Goal: Task Accomplishment & Management: Use online tool/utility

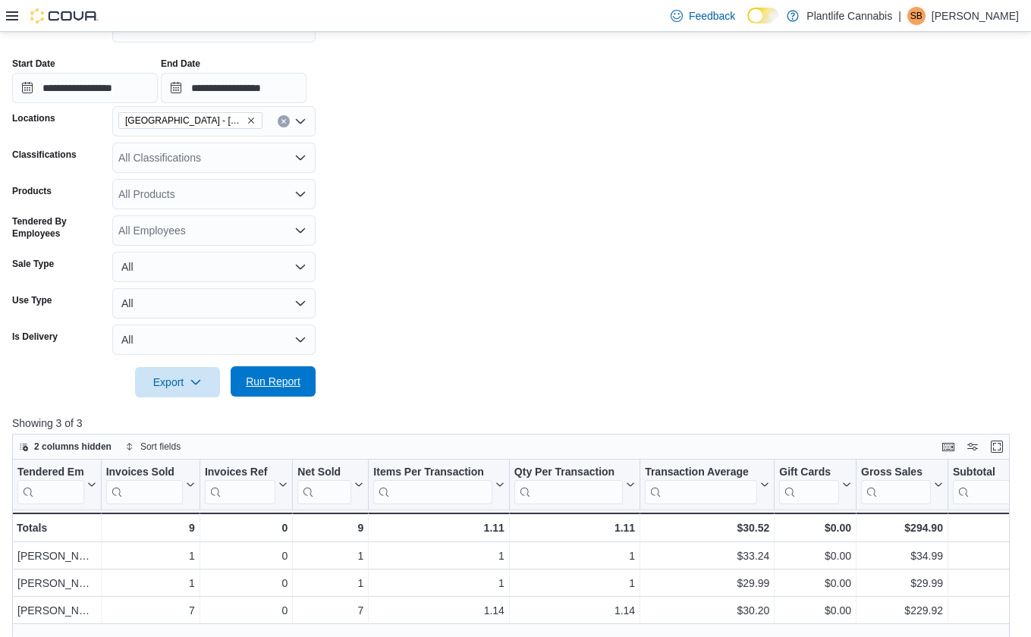
click at [285, 393] on span "Run Report" at bounding box center [273, 381] width 67 height 30
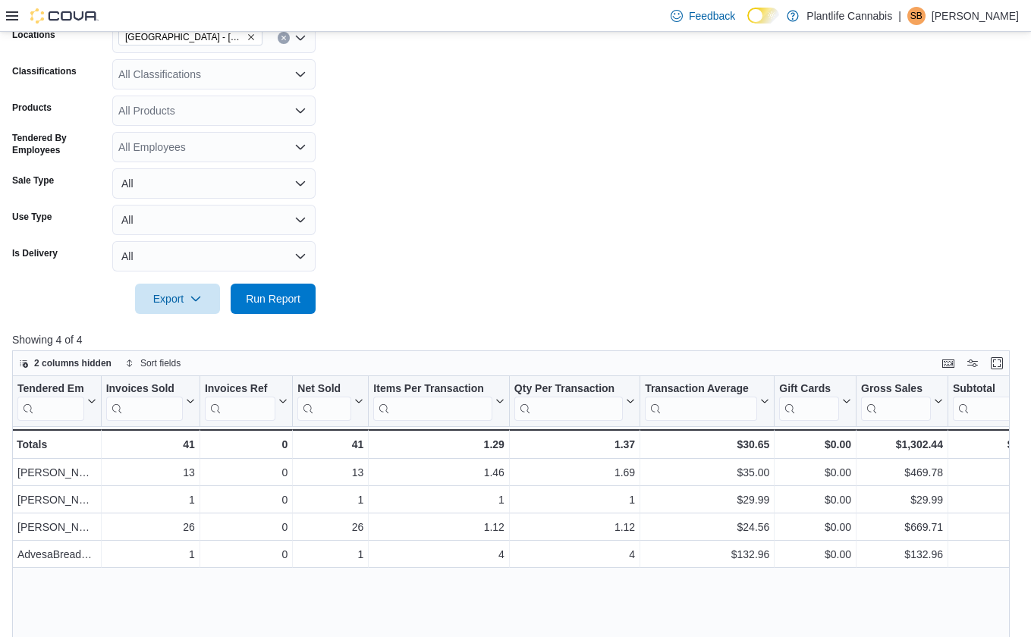
scroll to position [360, 0]
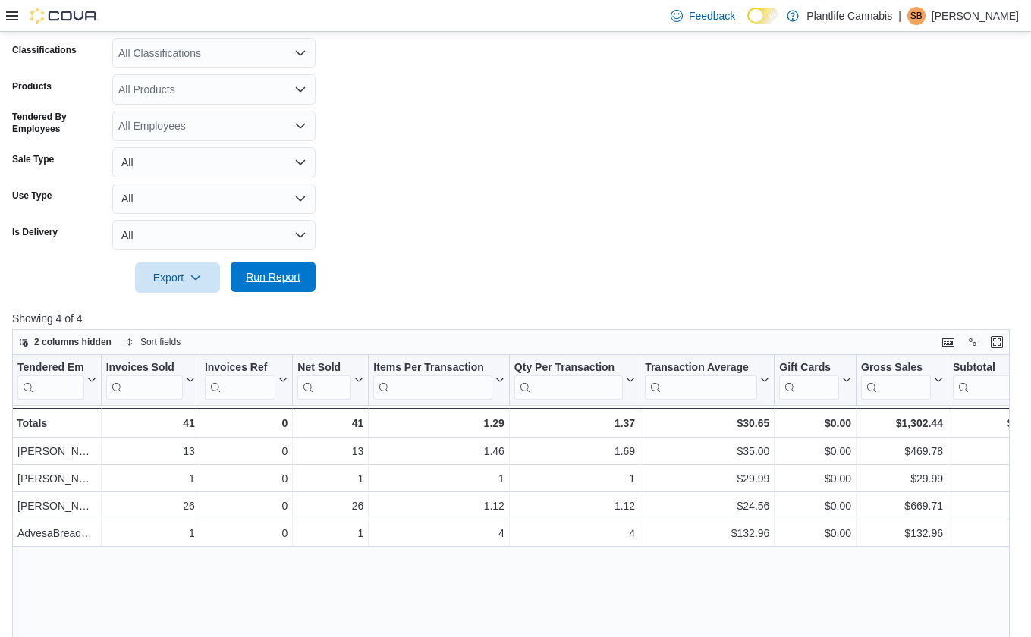
click at [250, 281] on span "Run Report" at bounding box center [273, 276] width 55 height 15
click at [645, 177] on form "**********" at bounding box center [515, 90] width 1006 height 403
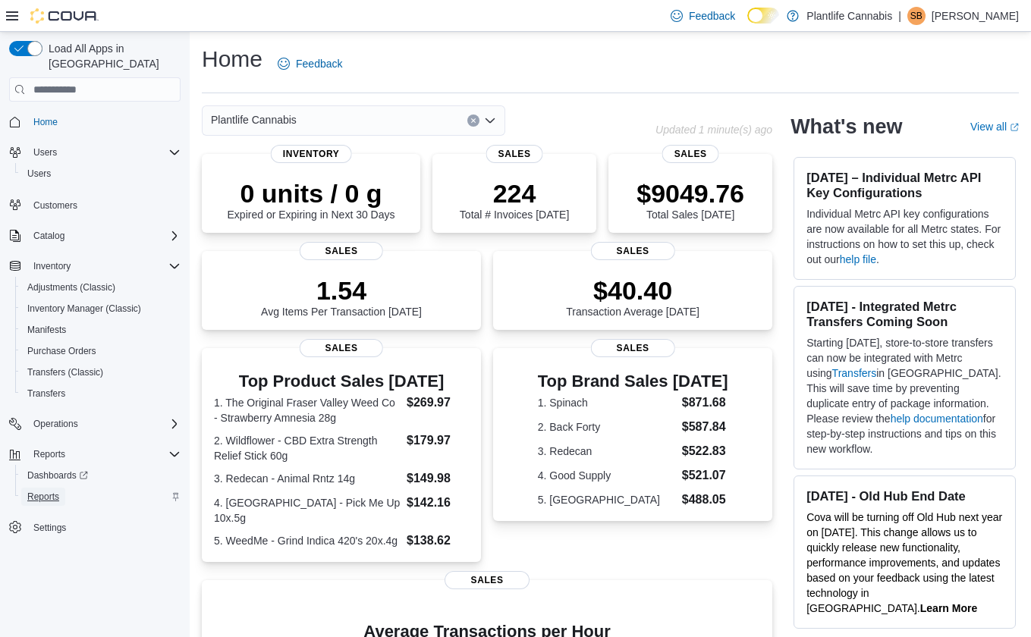
click at [57, 491] on span "Reports" at bounding box center [43, 497] width 32 height 12
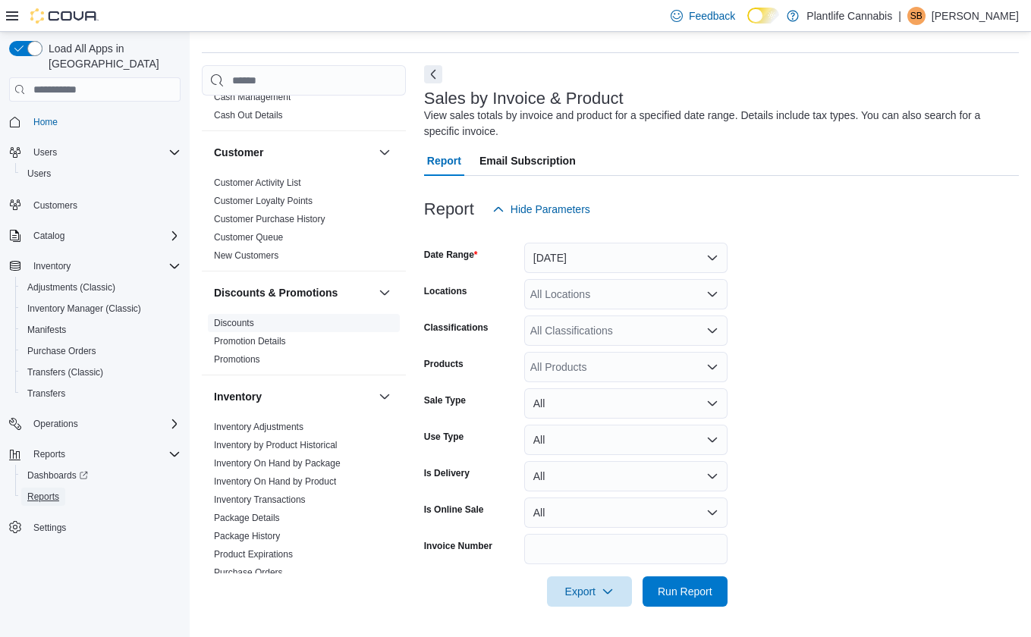
scroll to position [813, 0]
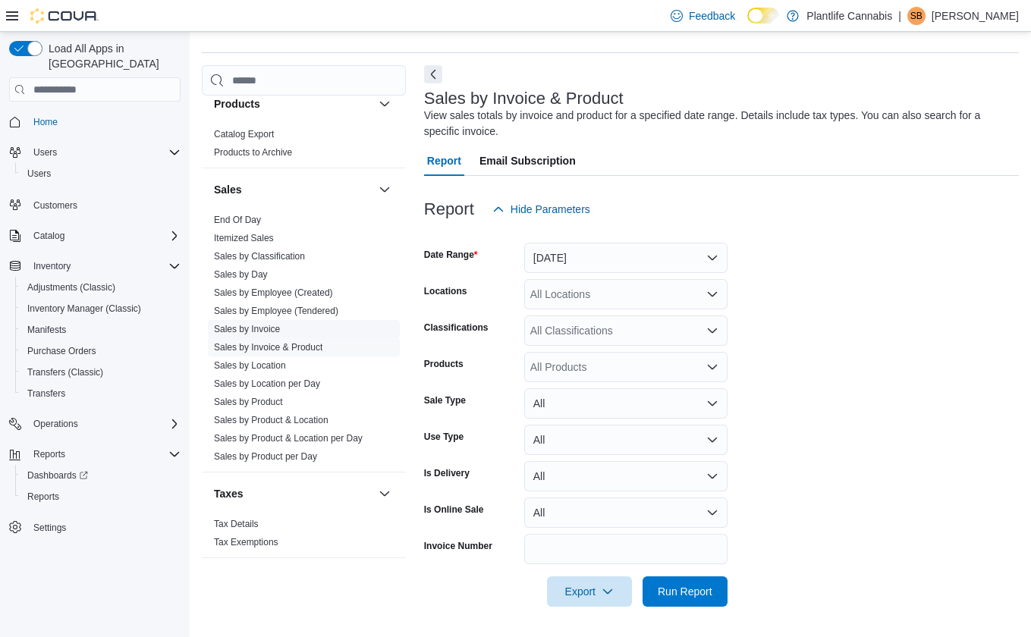
click at [265, 332] on link "Sales by Invoice" at bounding box center [247, 329] width 66 height 11
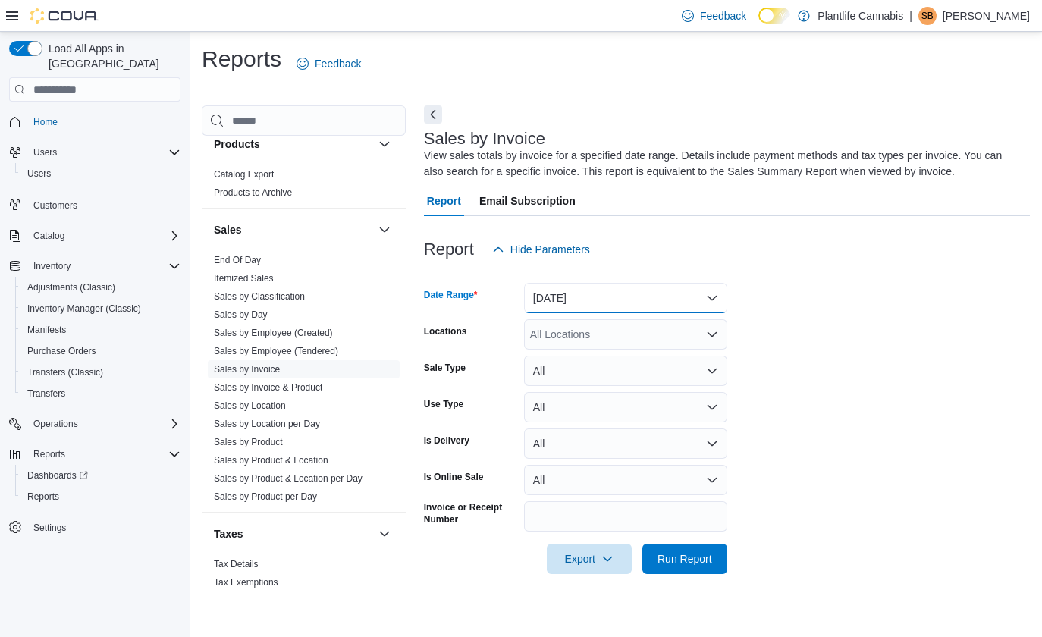
click at [566, 297] on button "[DATE]" at bounding box center [625, 298] width 203 height 30
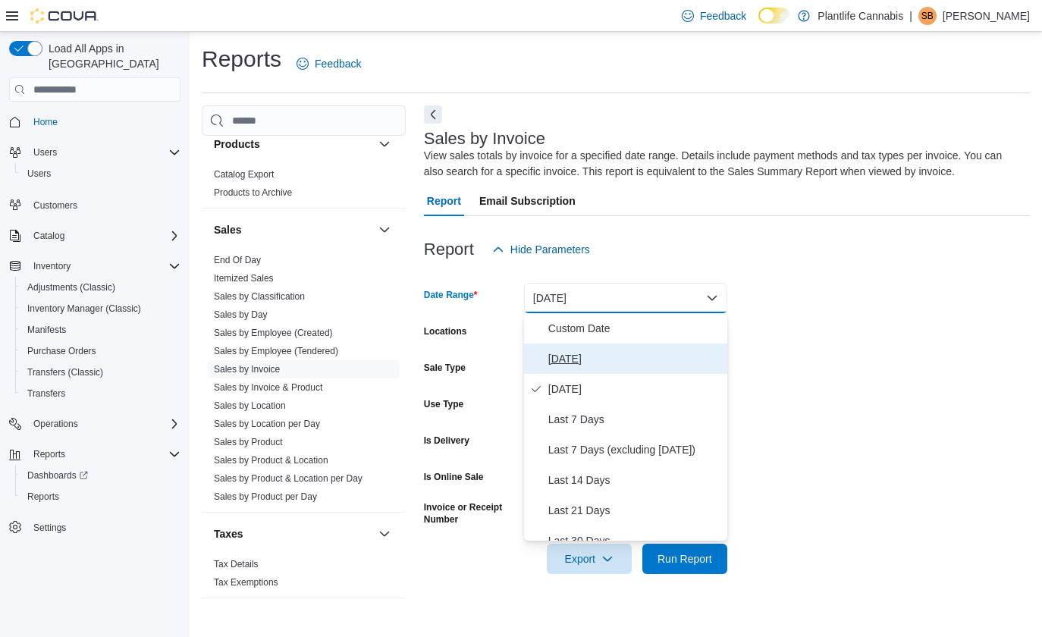
click at [563, 345] on button "[DATE]" at bounding box center [625, 359] width 203 height 30
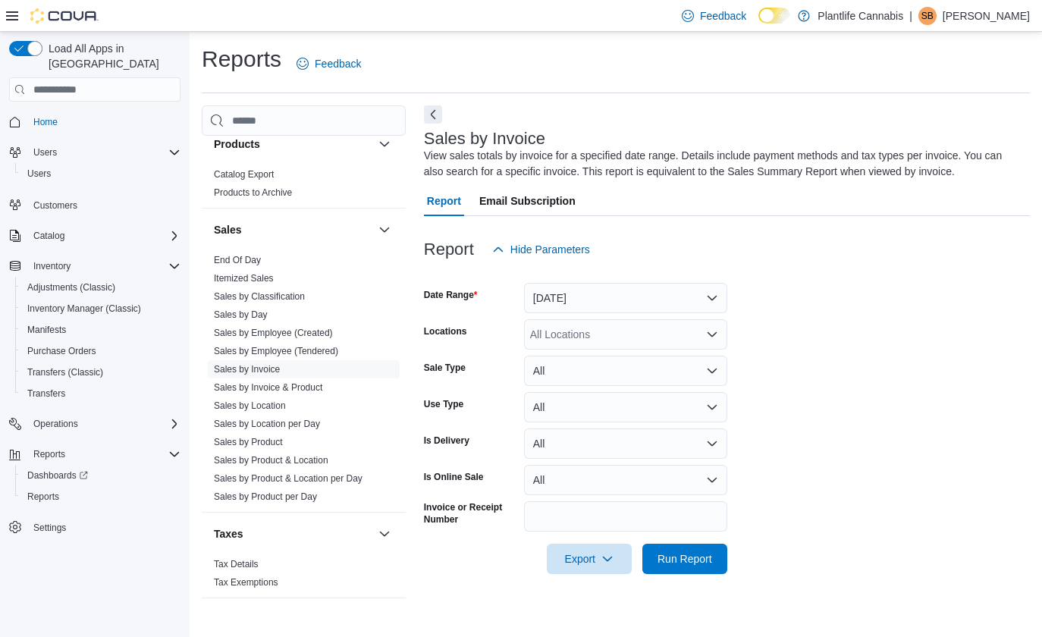
click at [567, 338] on div "All Locations" at bounding box center [625, 334] width 203 height 30
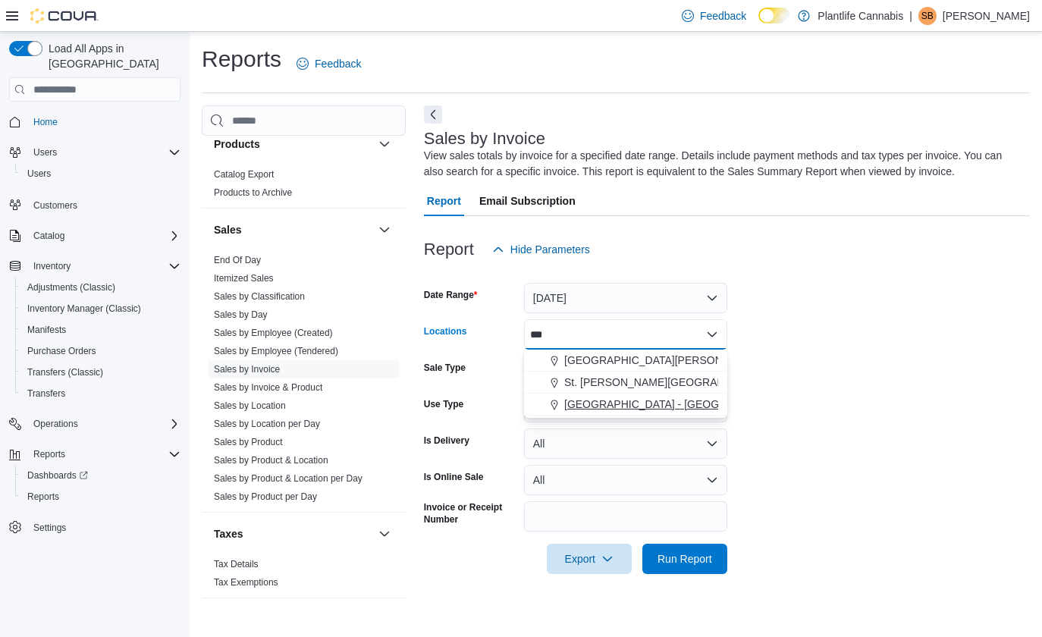
type input "***"
click at [615, 412] on button "[GEOGRAPHIC_DATA] - [GEOGRAPHIC_DATA]" at bounding box center [625, 405] width 203 height 22
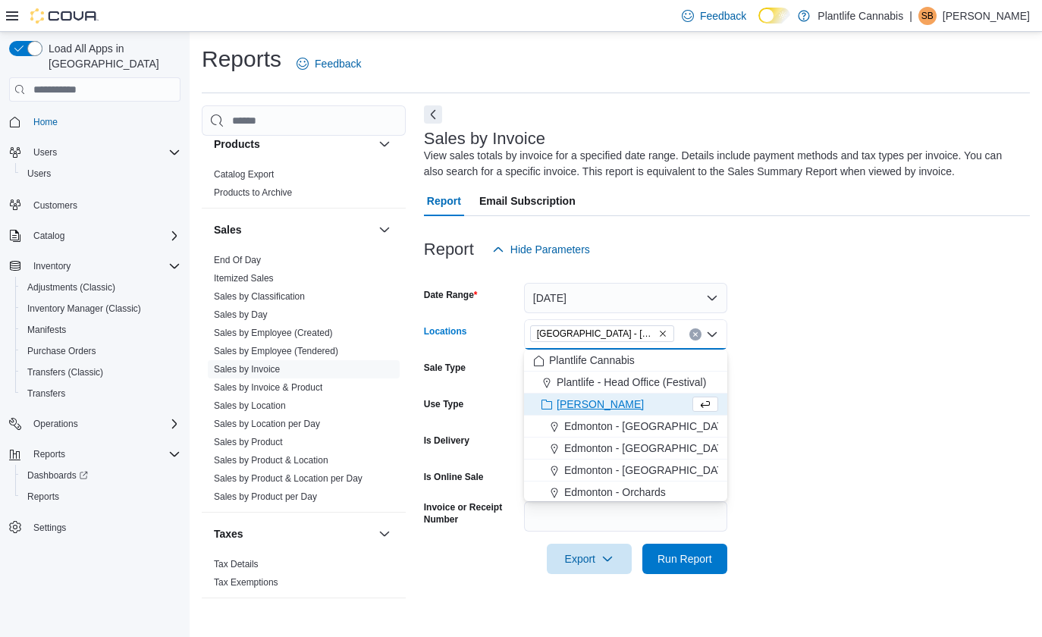
click at [733, 532] on div at bounding box center [727, 538] width 606 height 12
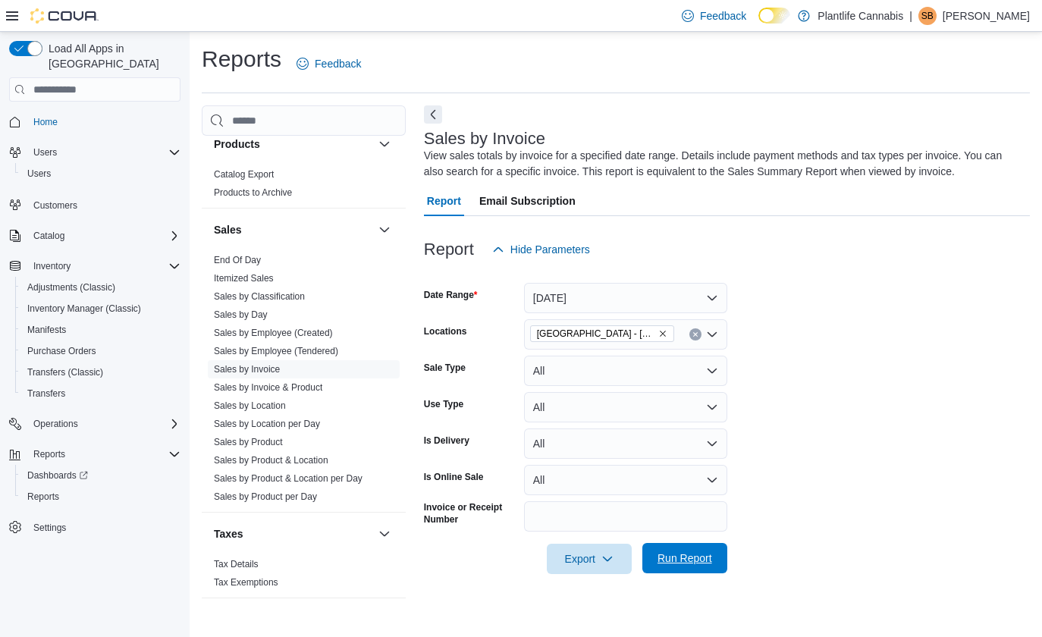
click at [690, 558] on span "Run Report" at bounding box center [685, 558] width 55 height 15
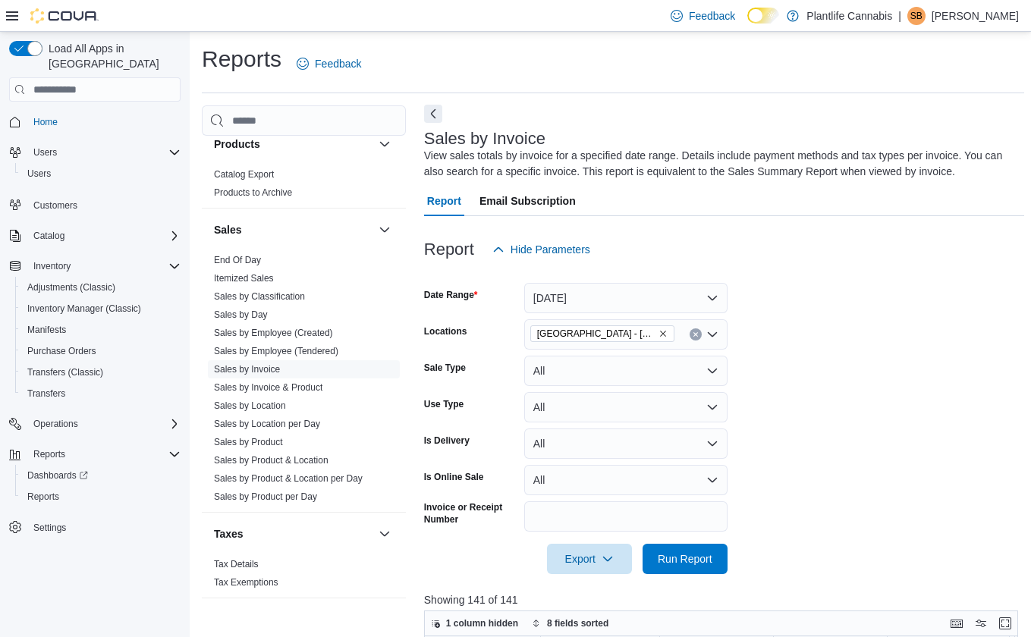
click at [432, 111] on button "Next" at bounding box center [433, 114] width 18 height 18
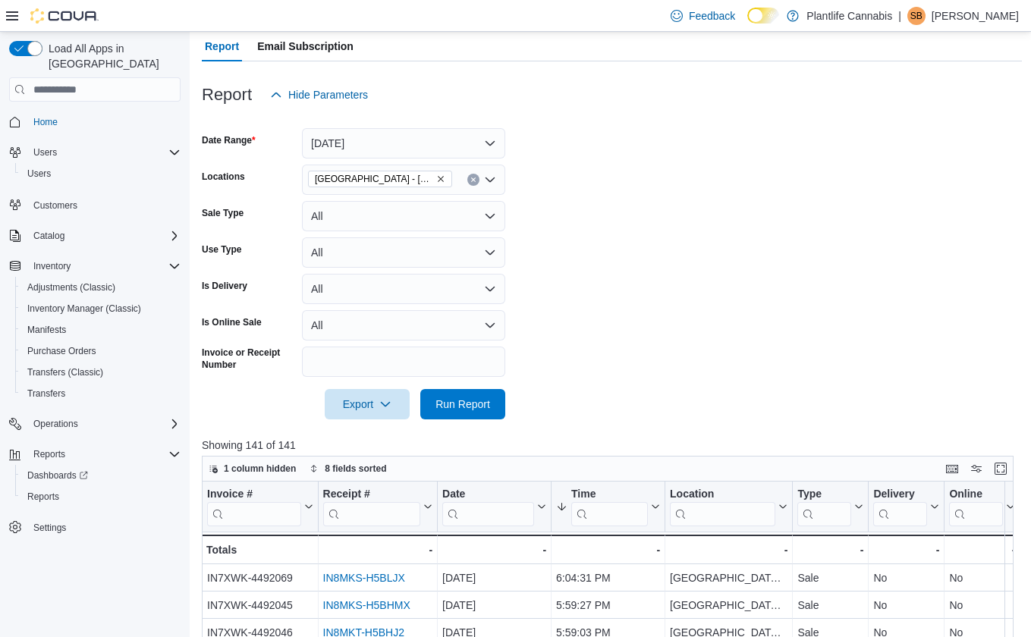
scroll to position [468, 0]
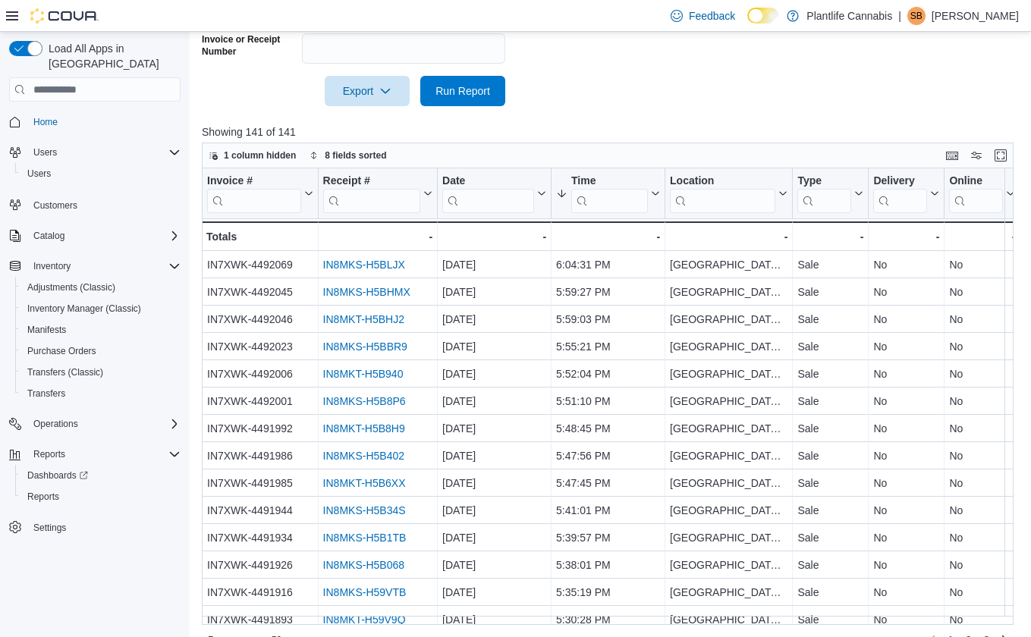
click at [5, 15] on div "Feedback Dark Mode Plantlife Cannabis | SB [PERSON_NAME]" at bounding box center [515, 16] width 1031 height 32
click at [8, 15] on icon at bounding box center [12, 15] width 12 height 9
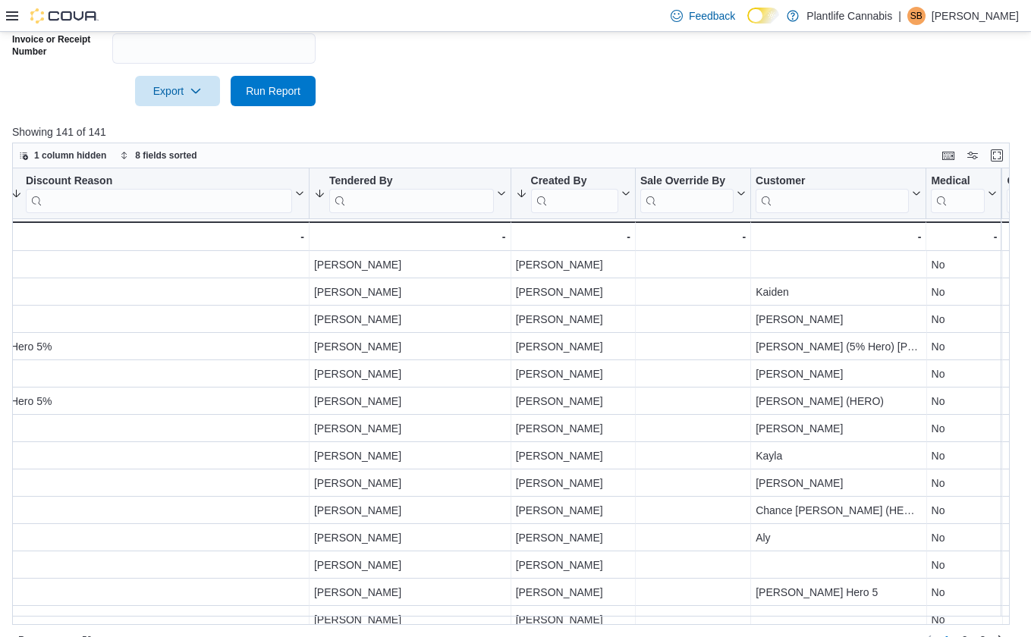
scroll to position [0, 1789]
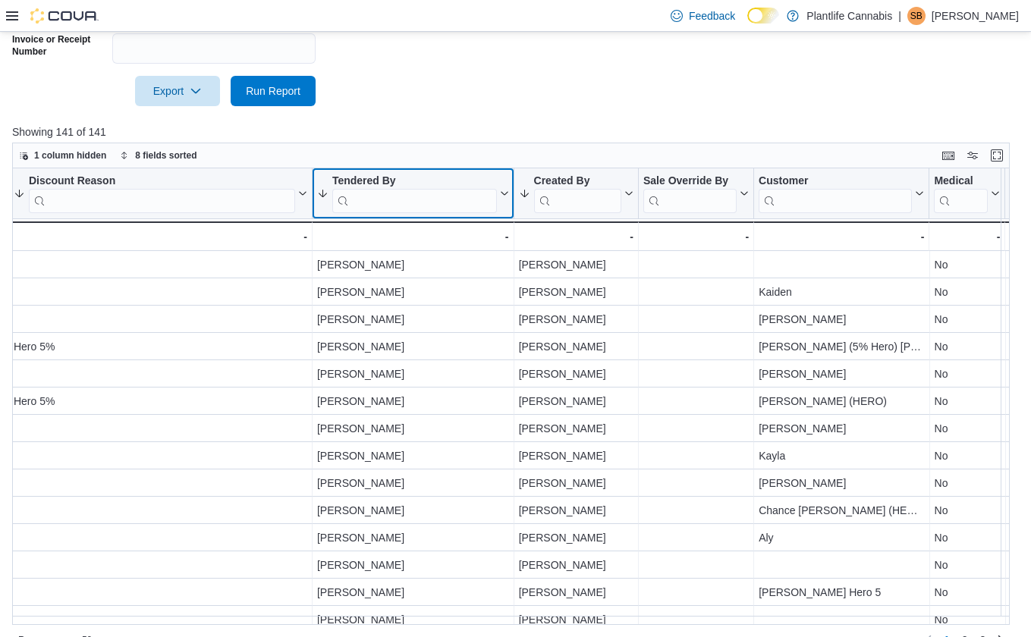
click at [503, 193] on icon at bounding box center [503, 193] width 12 height 9
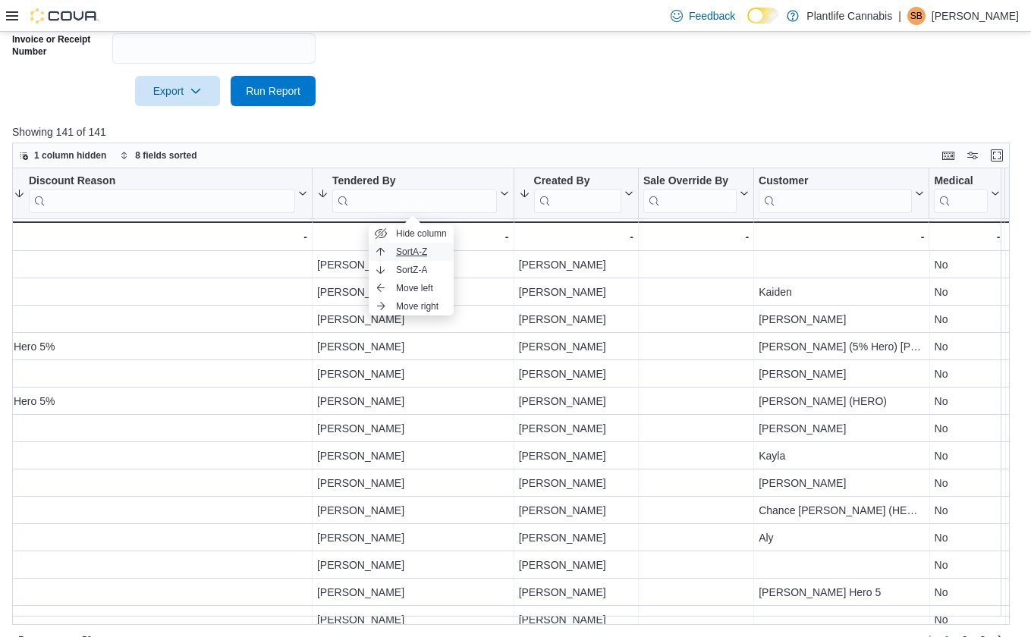
click at [441, 253] on button "Sort A-Z" at bounding box center [411, 252] width 85 height 18
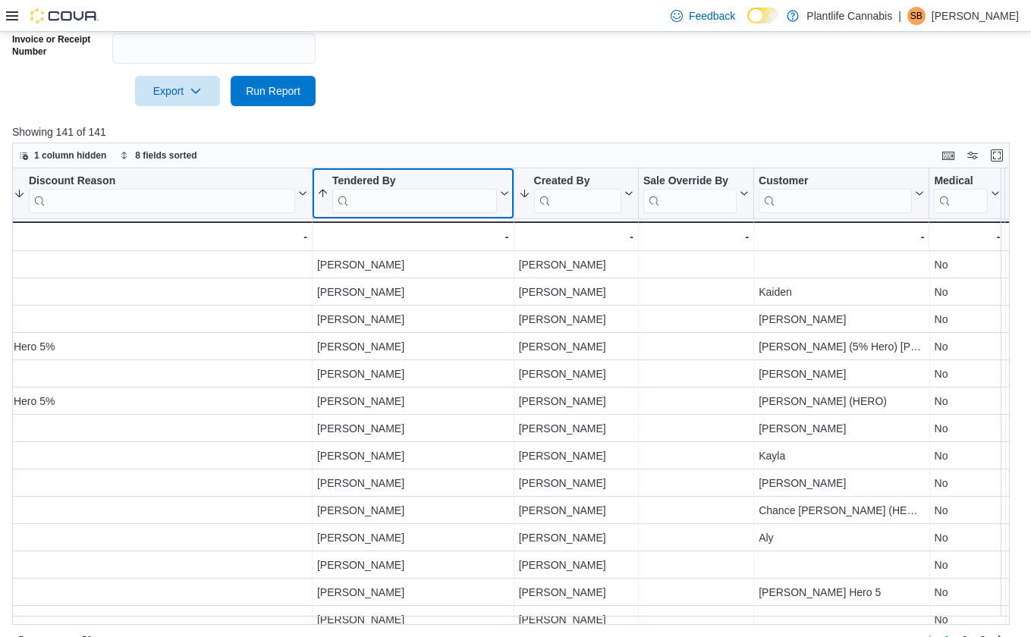
click at [502, 185] on button "Tendered By" at bounding box center [413, 193] width 192 height 39
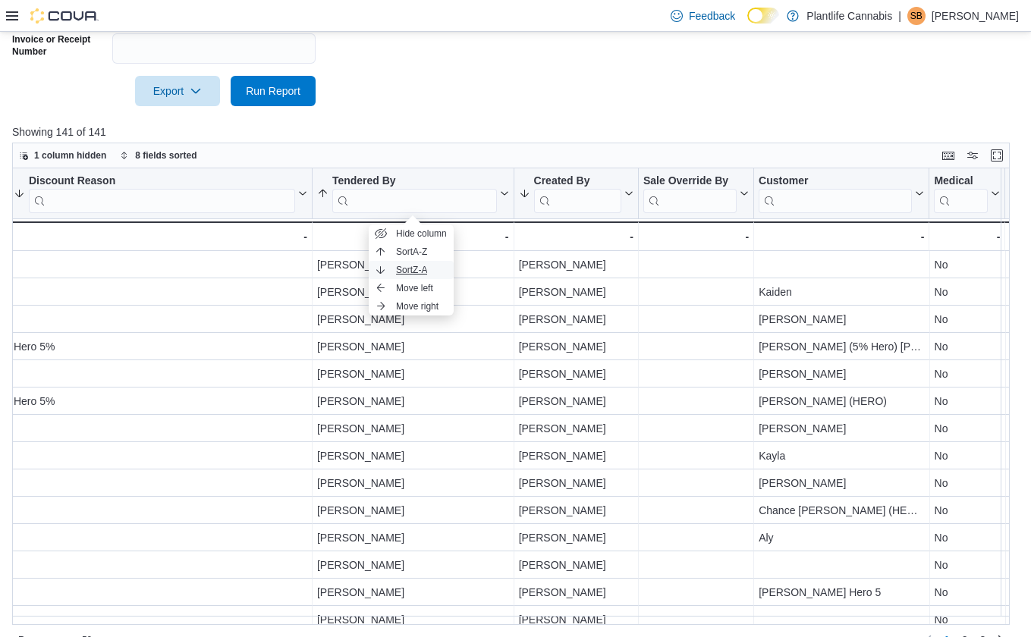
click at [442, 262] on button "Sort Z-A" at bounding box center [411, 270] width 85 height 18
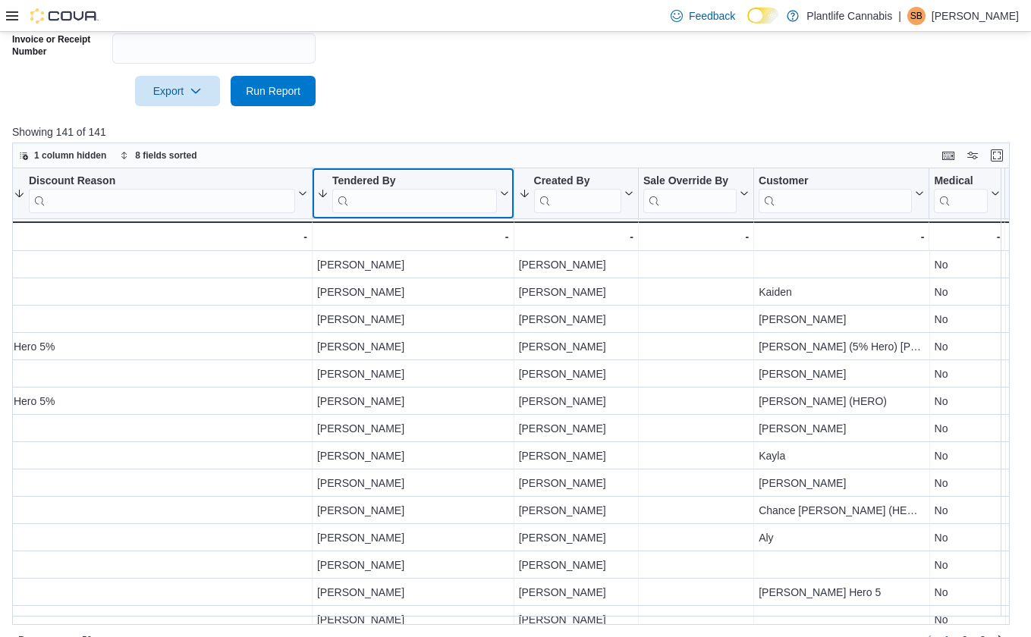
click at [500, 191] on icon at bounding box center [503, 193] width 12 height 9
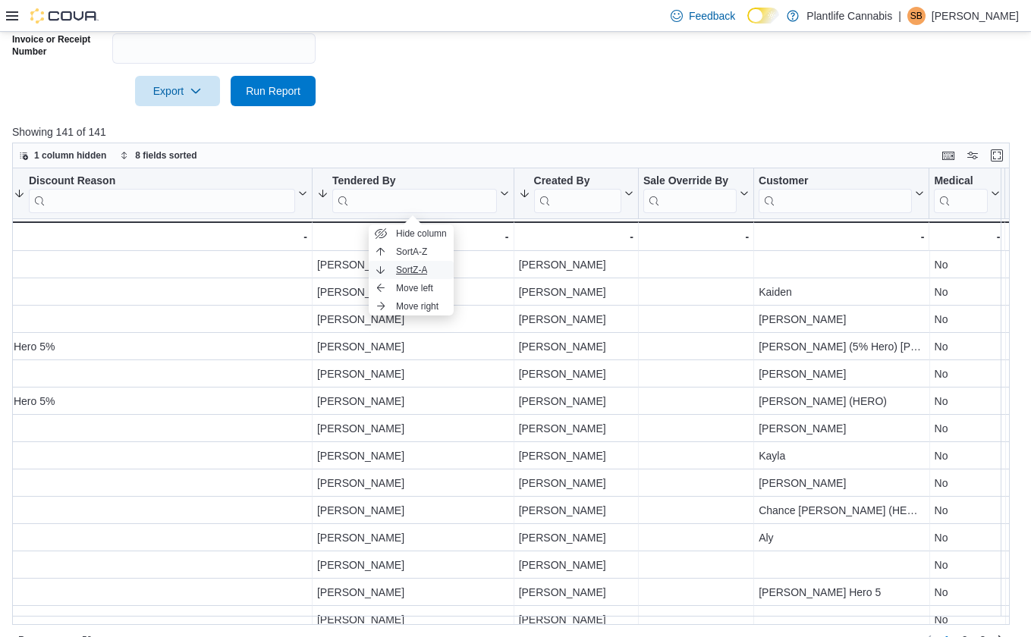
click at [425, 268] on span "Sort Z-A" at bounding box center [411, 270] width 31 height 12
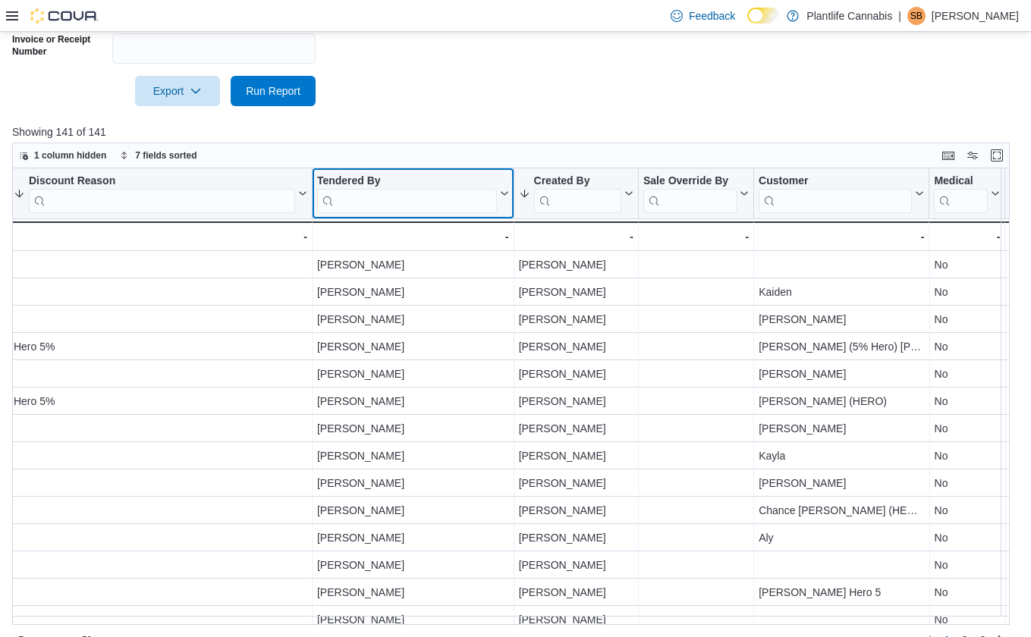
click at [501, 193] on icon at bounding box center [503, 193] width 12 height 9
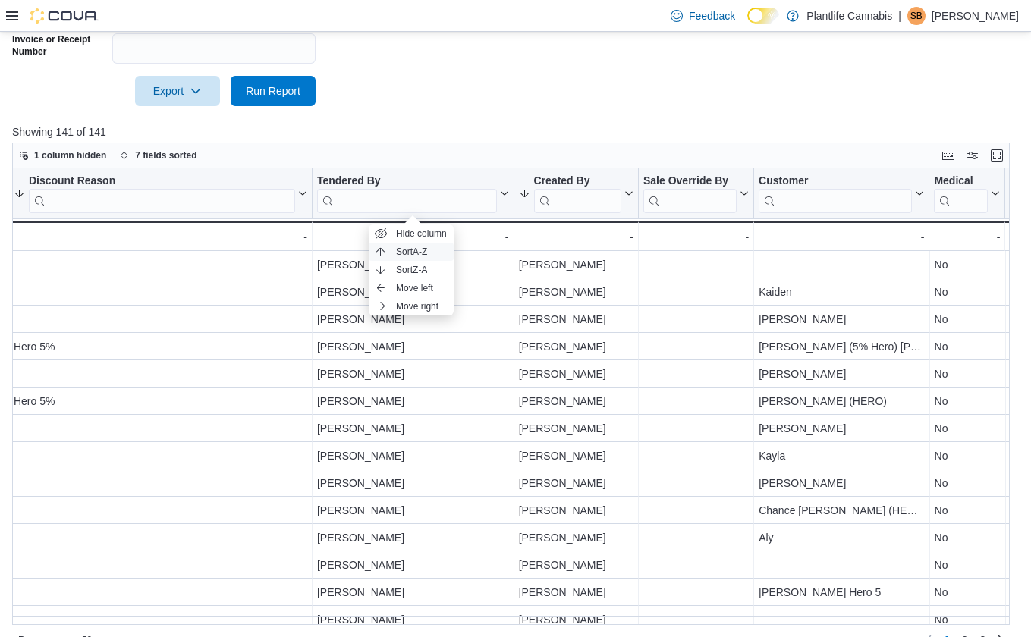
click at [427, 251] on span "Sort A-Z" at bounding box center [411, 252] width 31 height 12
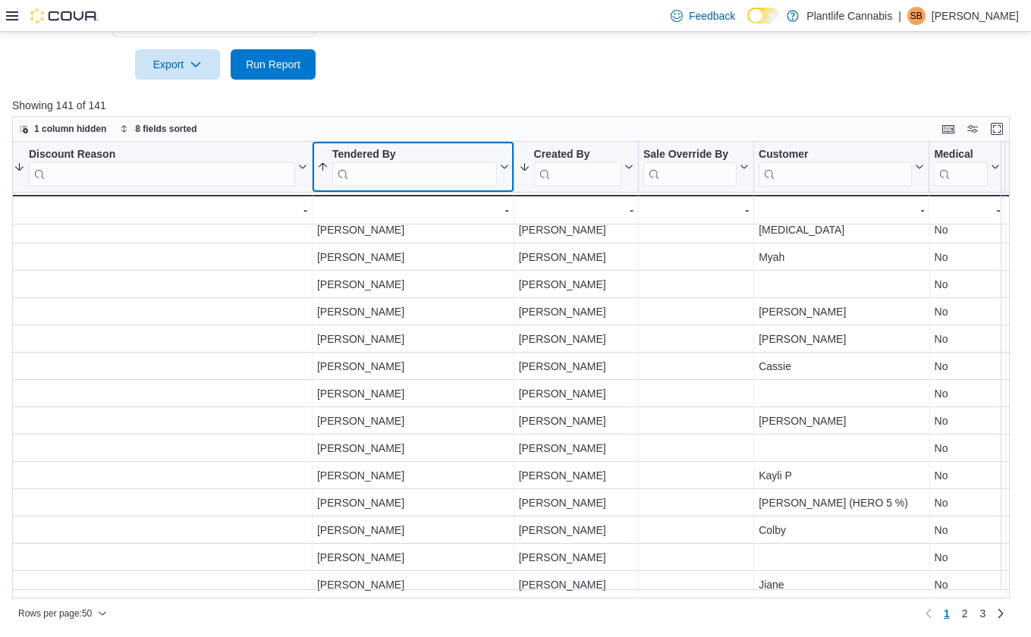
scroll to position [495, 0]
click at [985, 611] on span "3" at bounding box center [982, 612] width 6 height 15
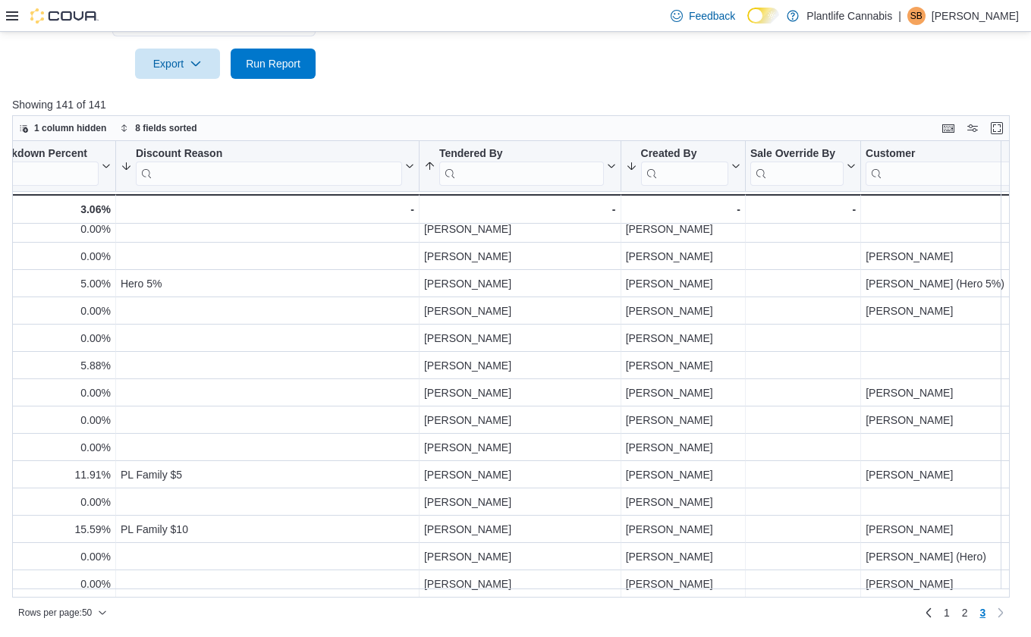
scroll to position [754, 1679]
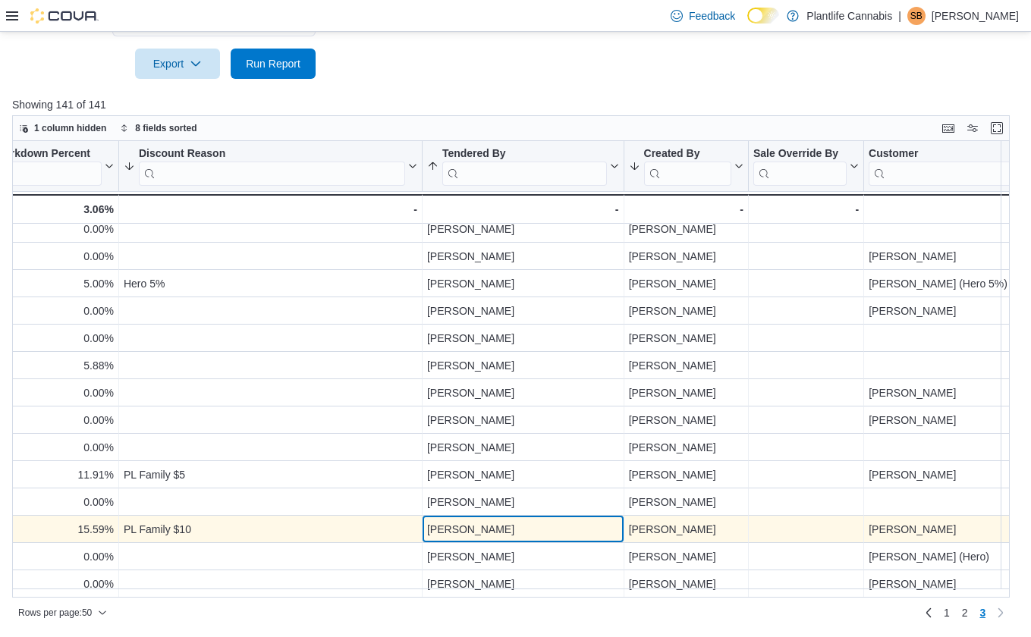
click at [469, 529] on div "[PERSON_NAME]" at bounding box center [523, 529] width 192 height 18
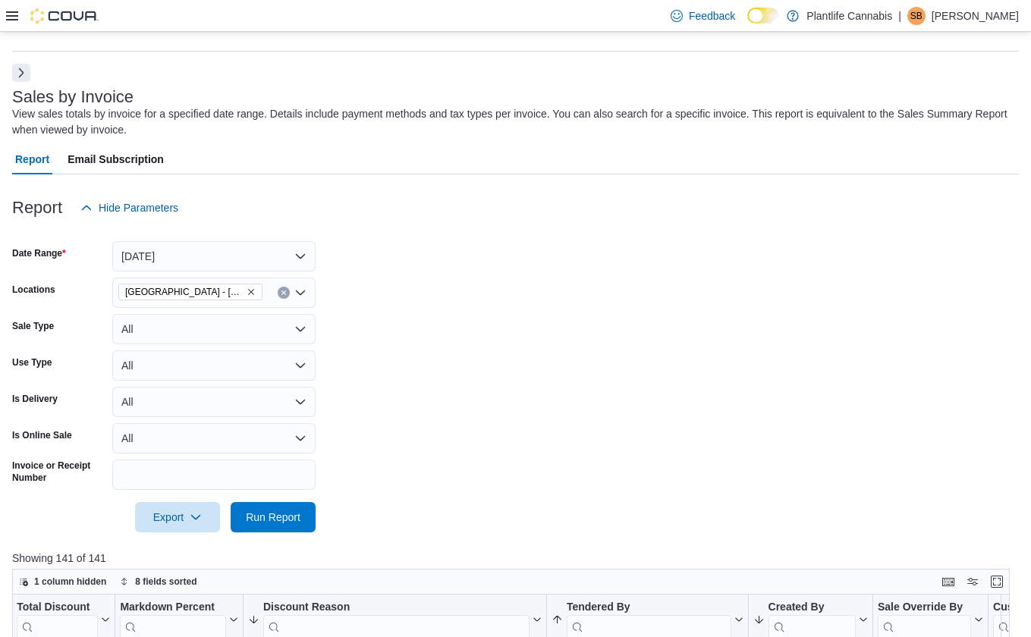
scroll to position [0, 0]
